Goal: Book appointment/travel/reservation

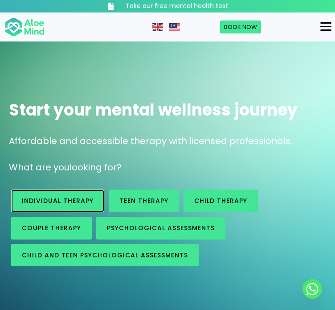
click at [77, 190] on link "Individual therapy" at bounding box center [57, 201] width 93 height 23
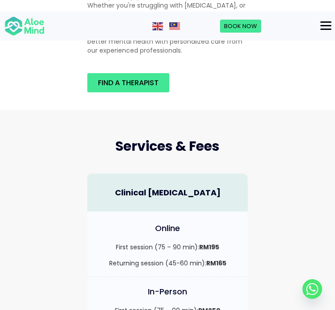
scroll to position [144, 0]
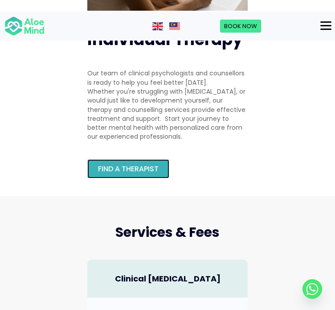
click at [145, 164] on span "Find a therapist" at bounding box center [128, 169] width 61 height 10
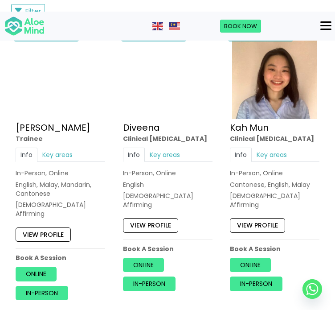
scroll to position [620, 0]
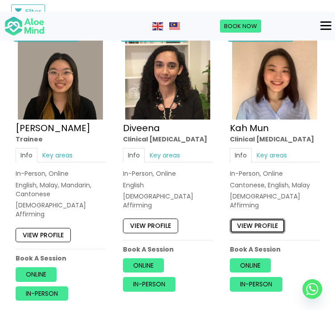
click at [262, 218] on link "View profile" at bounding box center [257, 225] width 55 height 14
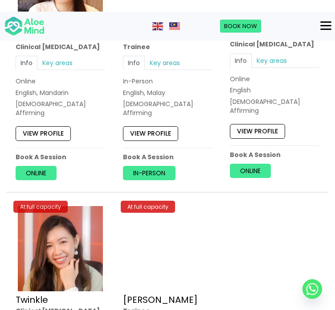
scroll to position [3416, 0]
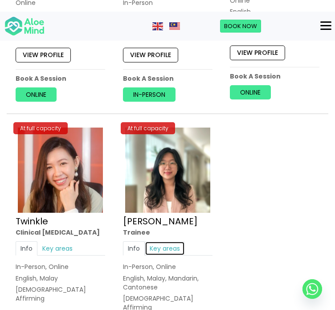
click at [172, 241] on link "Key areas" at bounding box center [165, 248] width 40 height 14
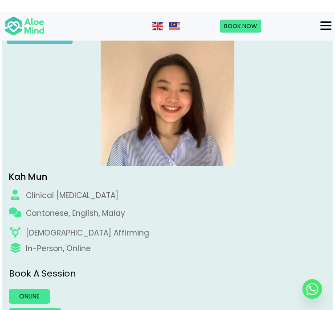
scroll to position [123, 0]
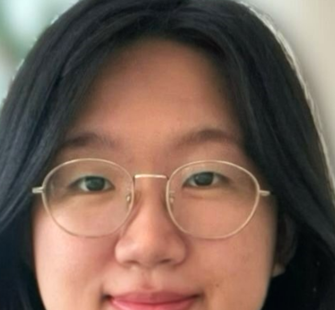
scroll to position [122, 0]
